Goal: Transaction & Acquisition: Book appointment/travel/reservation

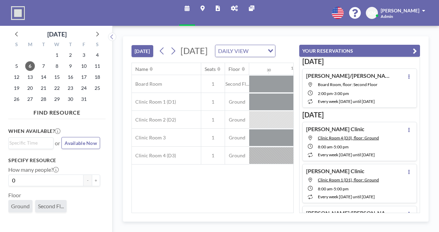
scroll to position [0, 717]
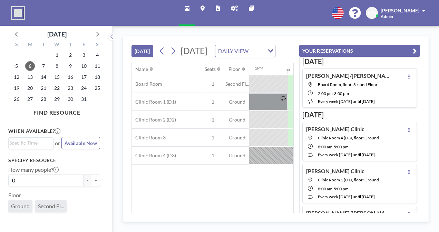
click at [55, 61] on div "8" at bounding box center [56, 66] width 13 height 11
click at [67, 68] on span "9" at bounding box center [71, 66] width 10 height 10
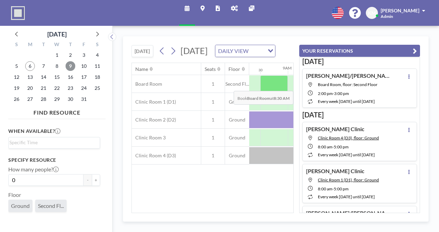
scroll to position [0, 460]
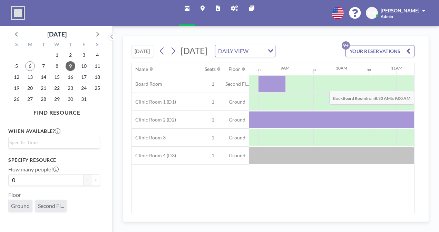
click at [268, 93] on div at bounding box center [272, 84] width 28 height 17
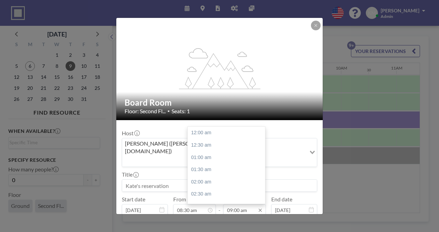
scroll to position [221, 0]
click at [237, 139] on div "09:30 am" at bounding box center [228, 145] width 81 height 12
type input "09:30 am"
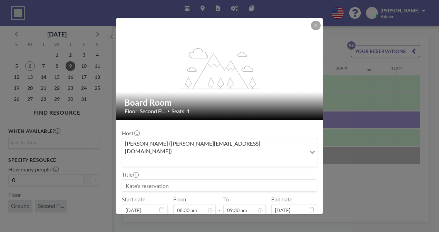
click at [210, 180] on input at bounding box center [219, 186] width 194 height 12
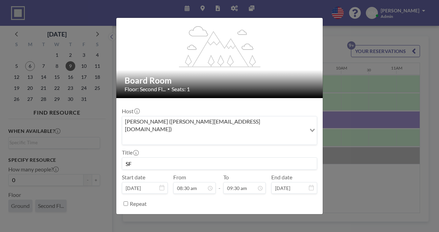
scroll to position [0, 0]
type input "SF"
click at [299, 215] on button "BOOK NOW" at bounding box center [299, 221] width 35 height 12
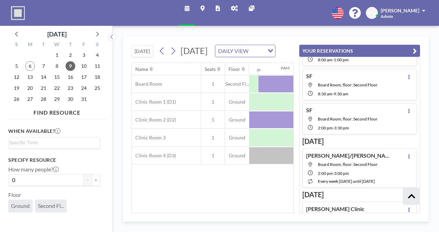
scroll to position [217, 0]
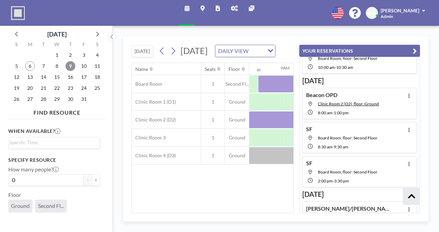
click at [70, 66] on span "9" at bounding box center [71, 66] width 10 height 10
